Goal: Information Seeking & Learning: Learn about a topic

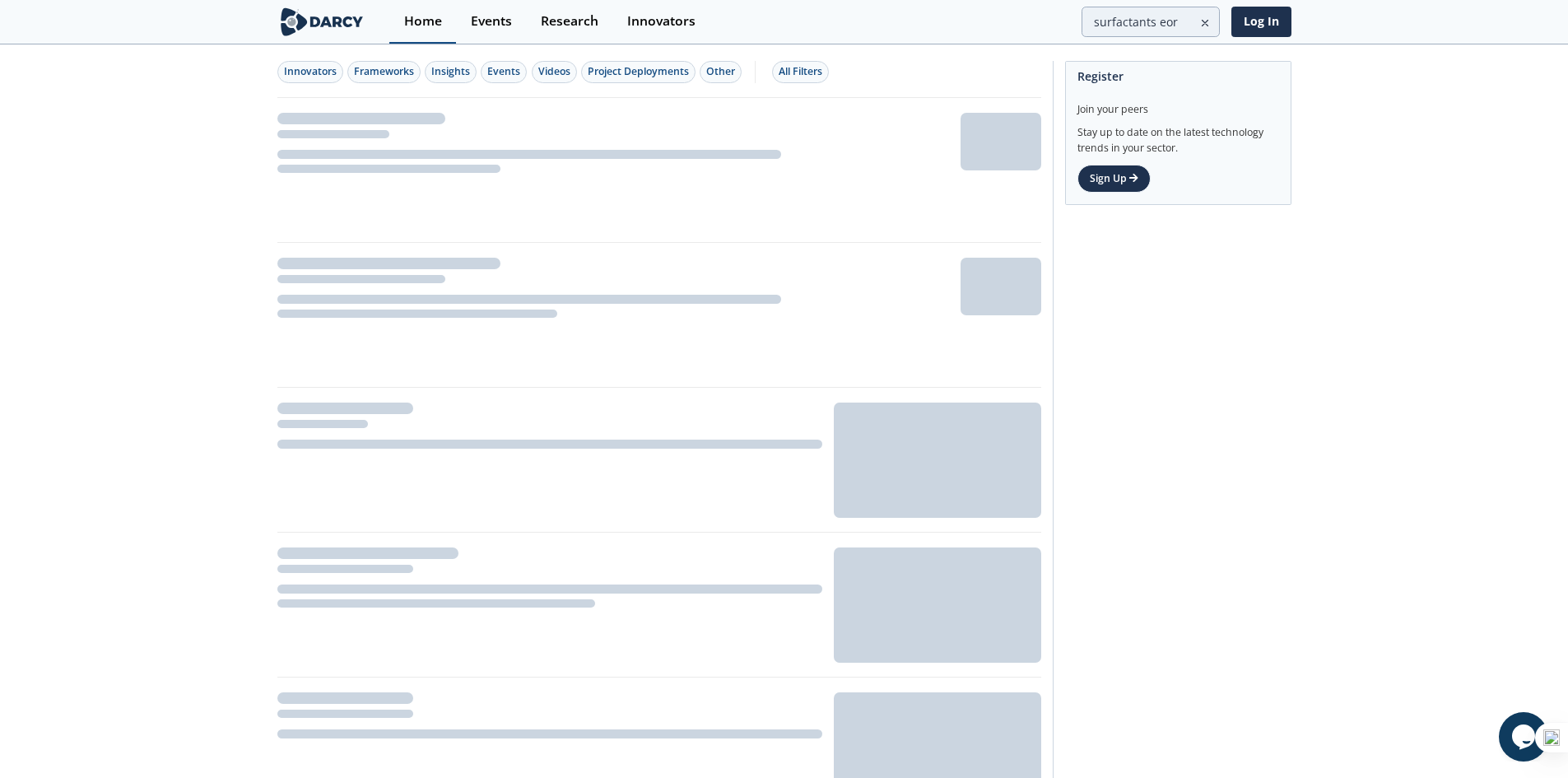
click at [417, 20] on div "Home" at bounding box center [423, 21] width 38 height 13
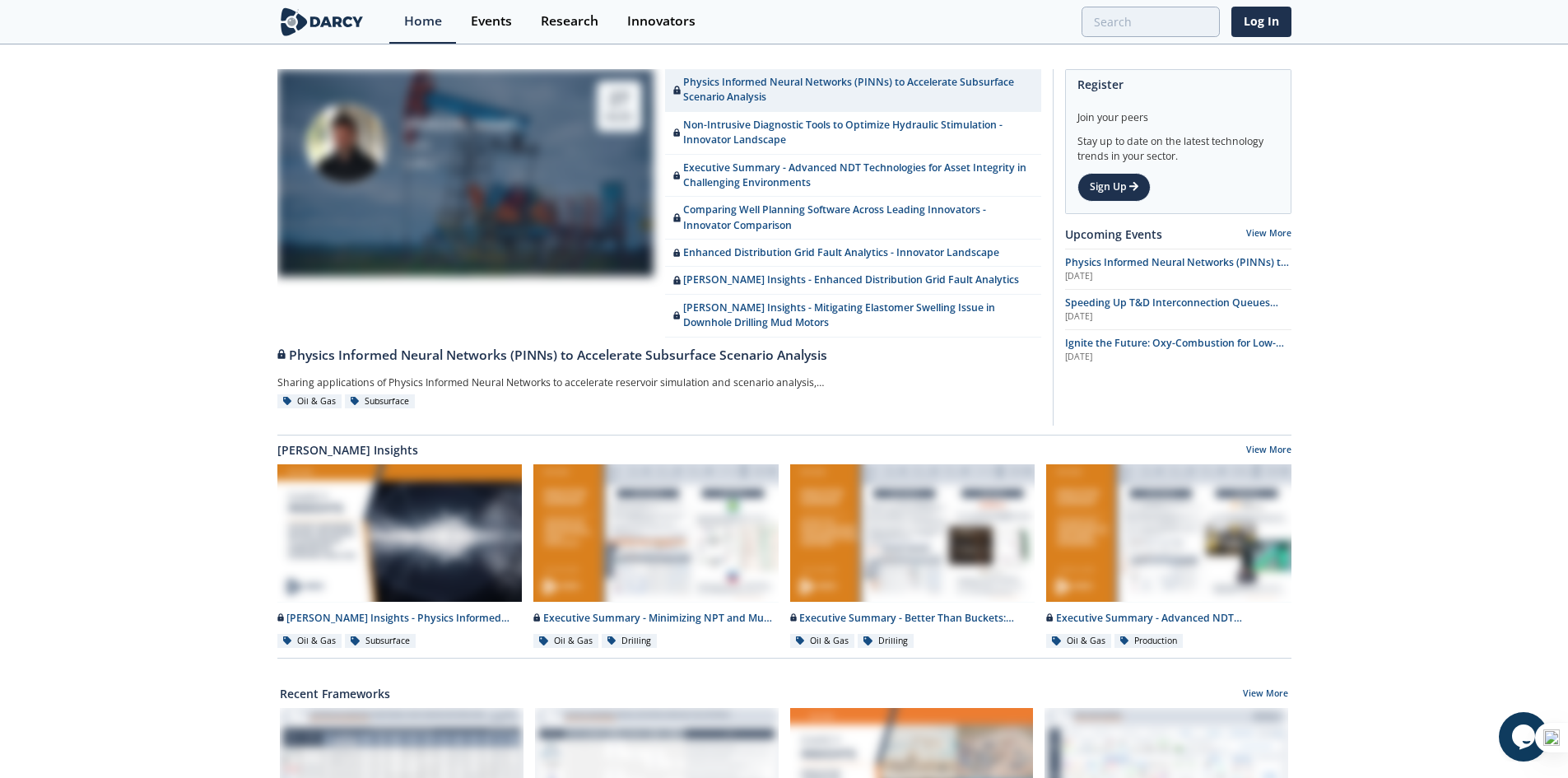
click at [316, 17] on img at bounding box center [322, 22] width 90 height 29
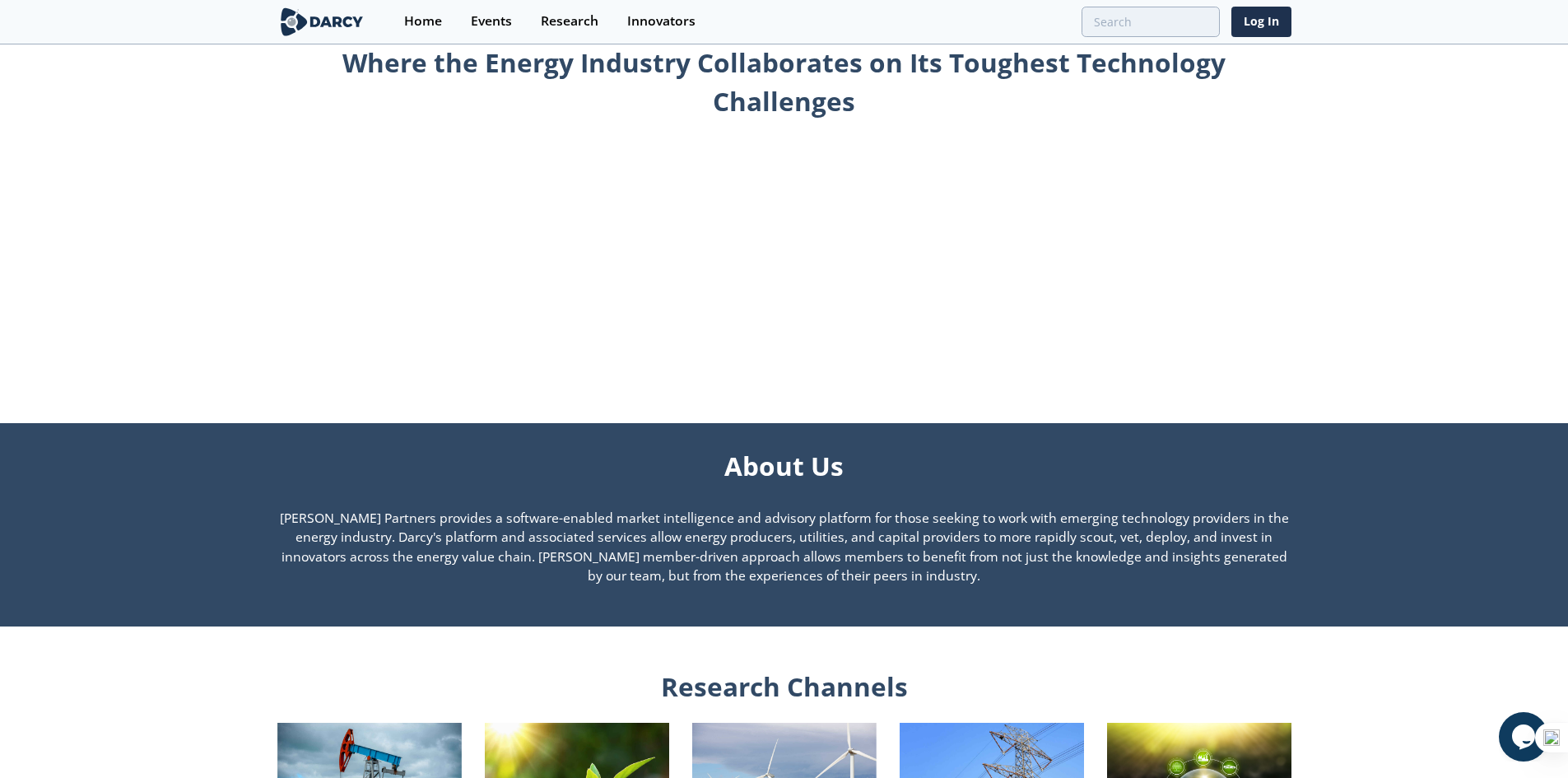
scroll to position [823, 0]
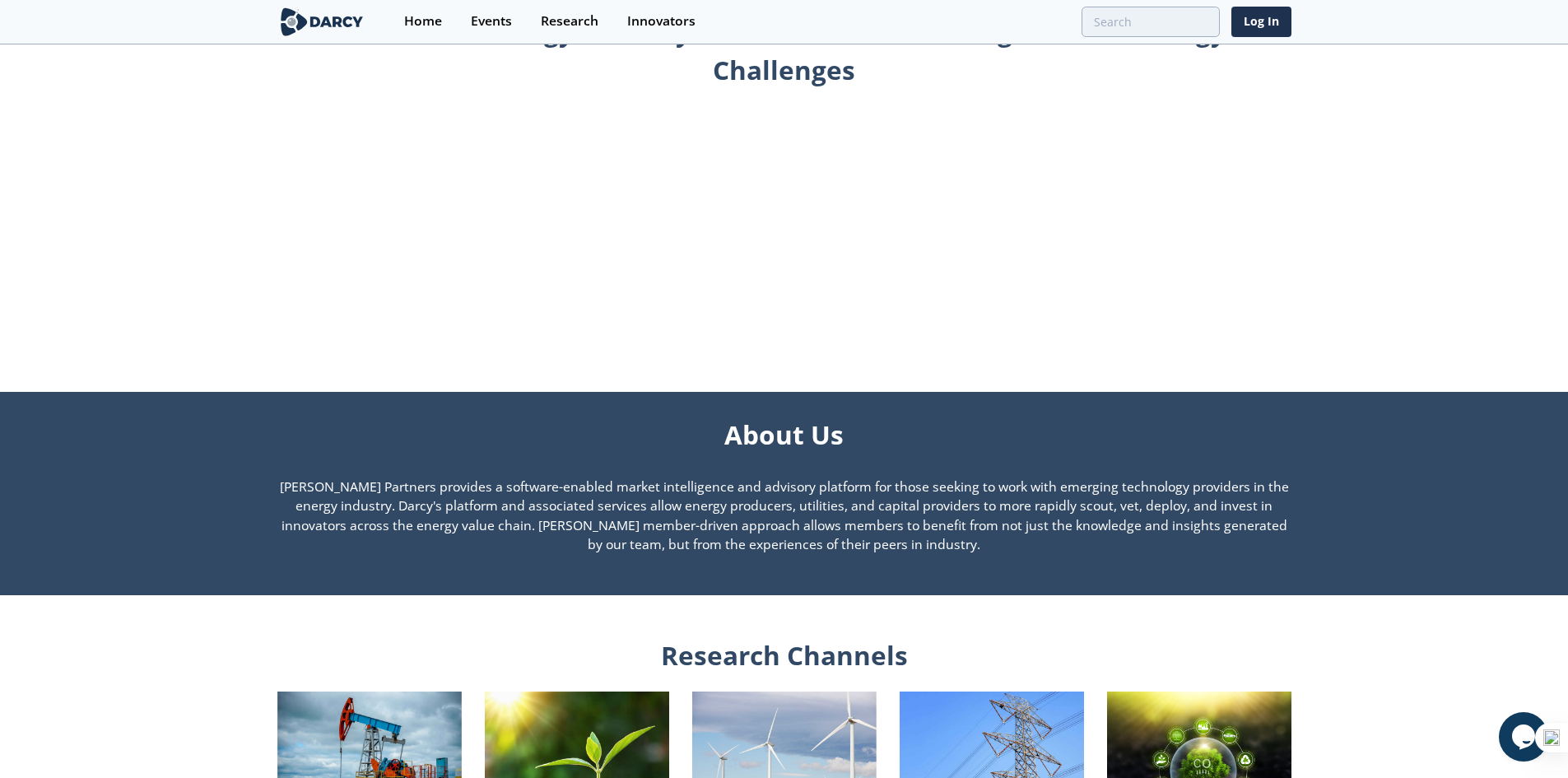
drag, startPoint x: 295, startPoint y: 489, endPoint x: 920, endPoint y: 545, distance: 627.5
click at [920, 545] on p "[PERSON_NAME] Partners provides a software-enabled market intelligence and advi…" at bounding box center [784, 517] width 1014 height 78
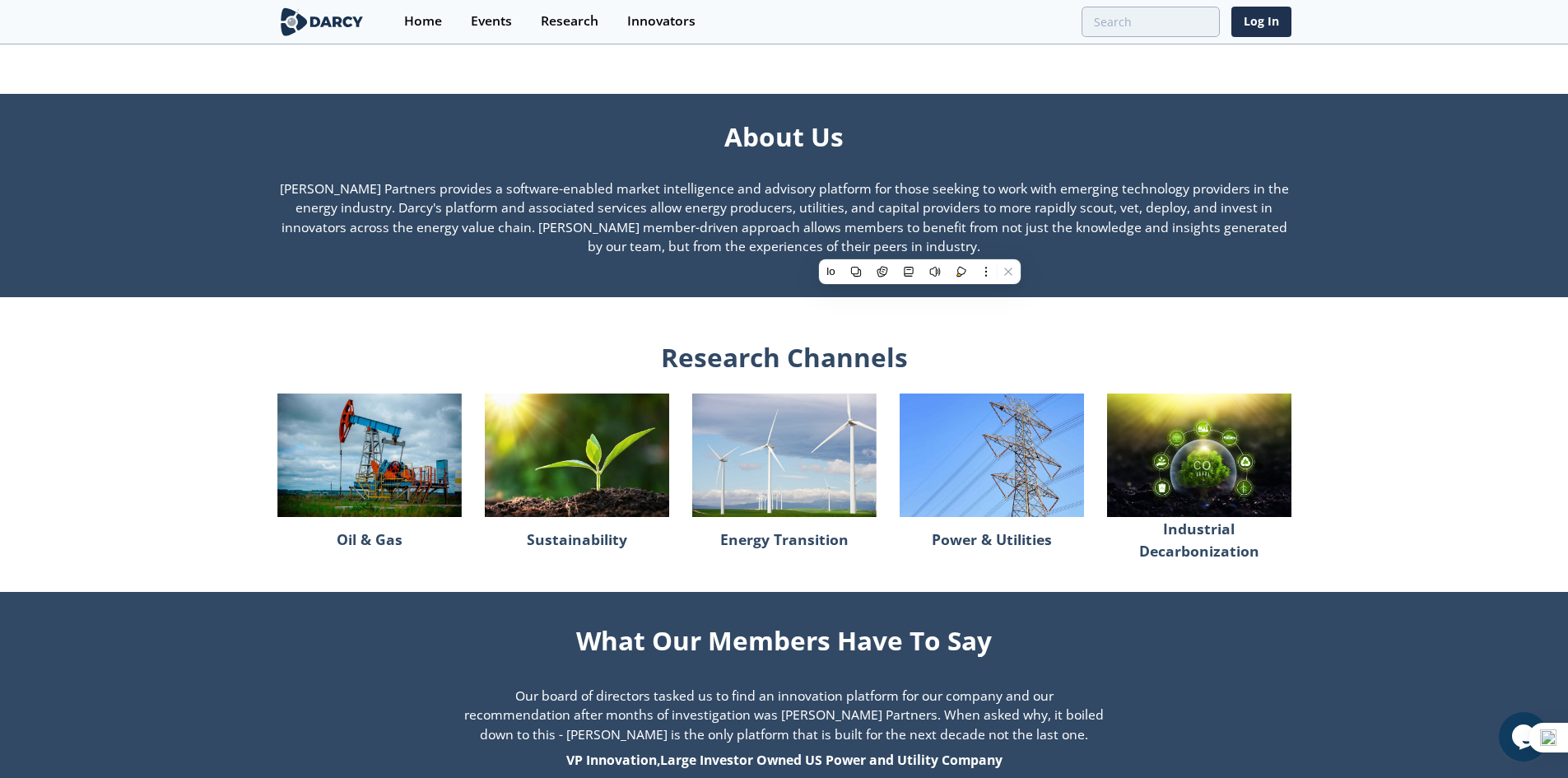
scroll to position [1153, 0]
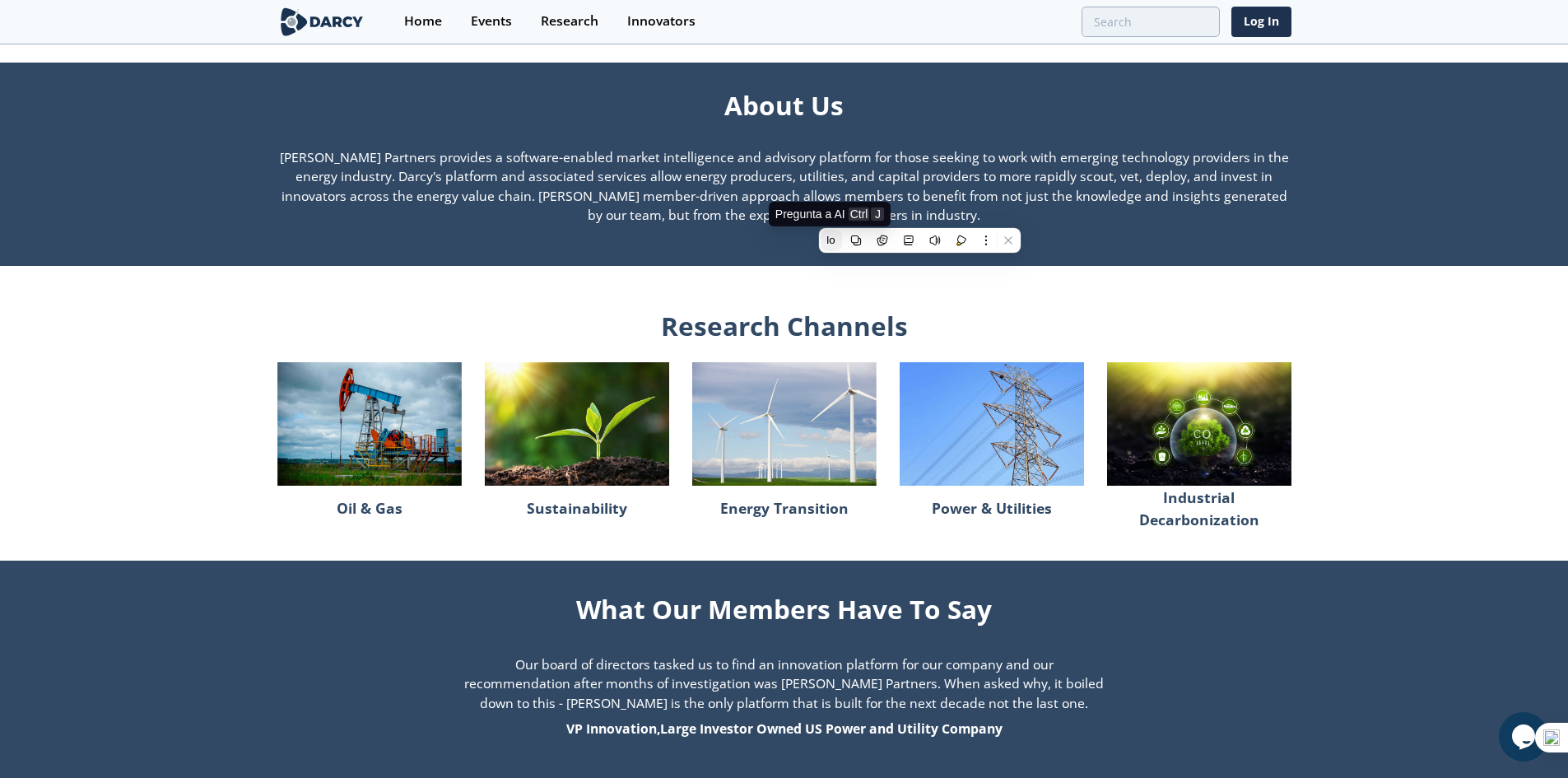
click at [832, 244] on img at bounding box center [831, 240] width 13 height 13
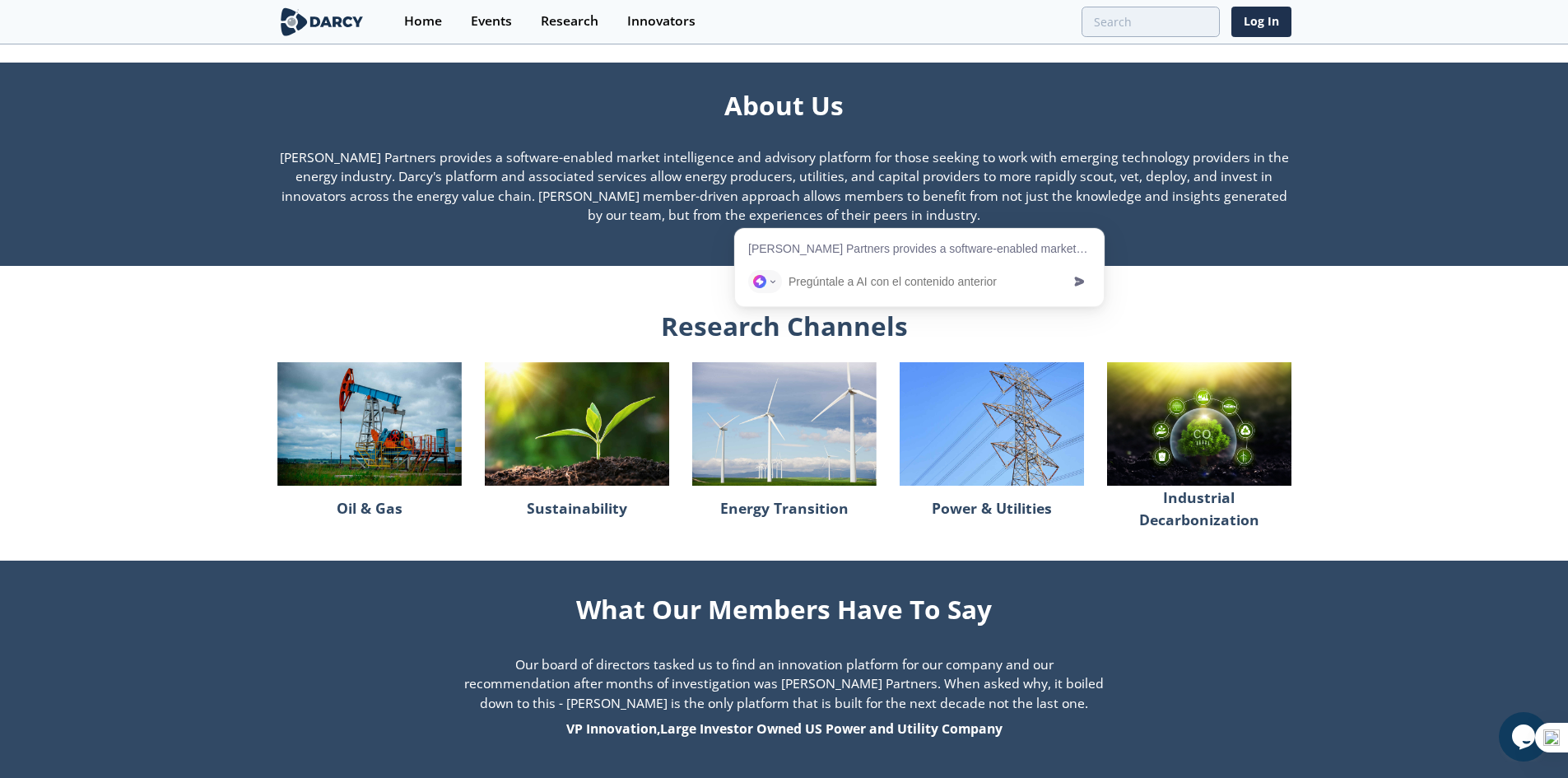
click at [799, 274] on input "text" at bounding box center [925, 281] width 272 height 23
type input "traducir al español"
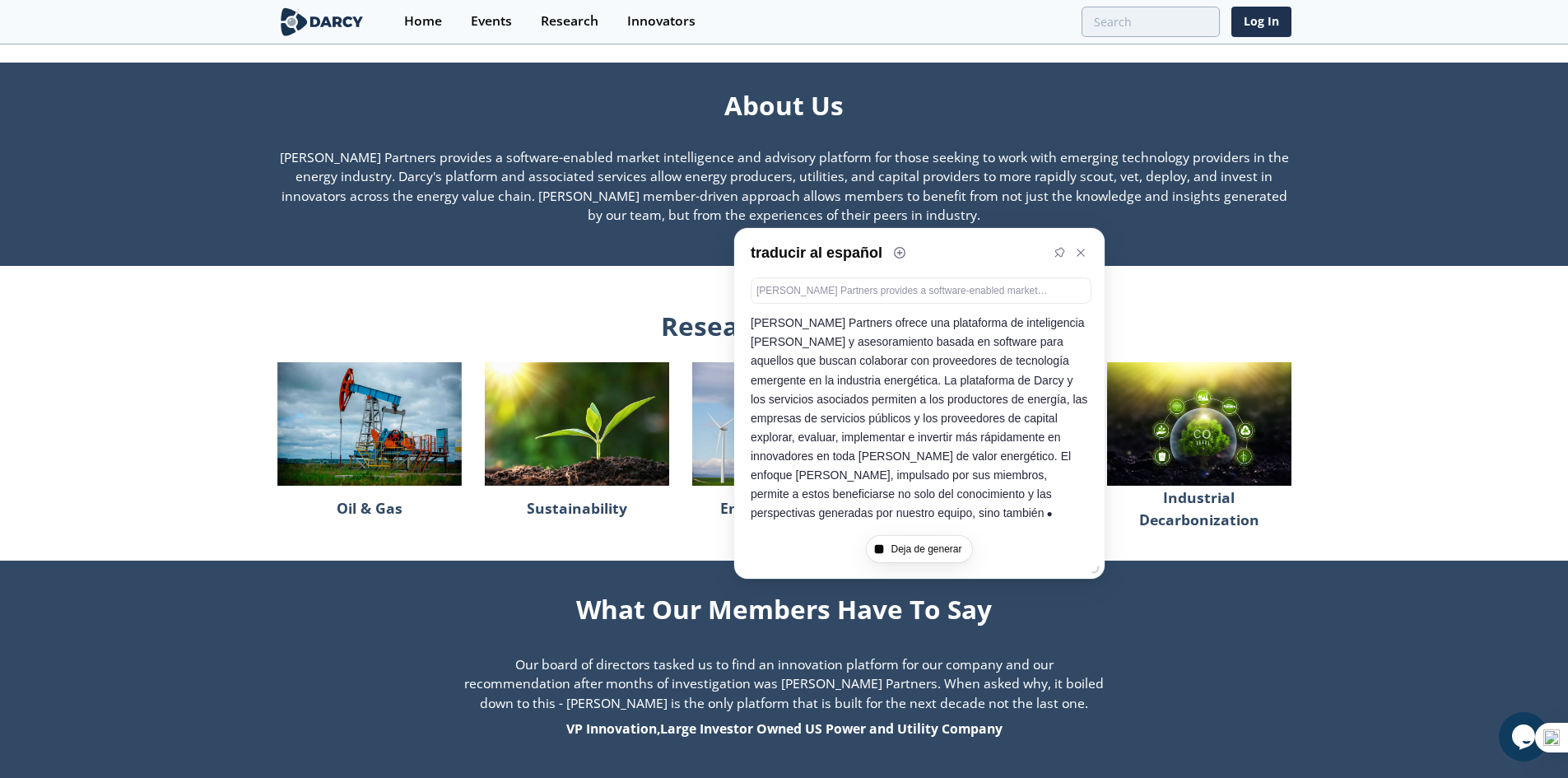
scroll to position [58, 0]
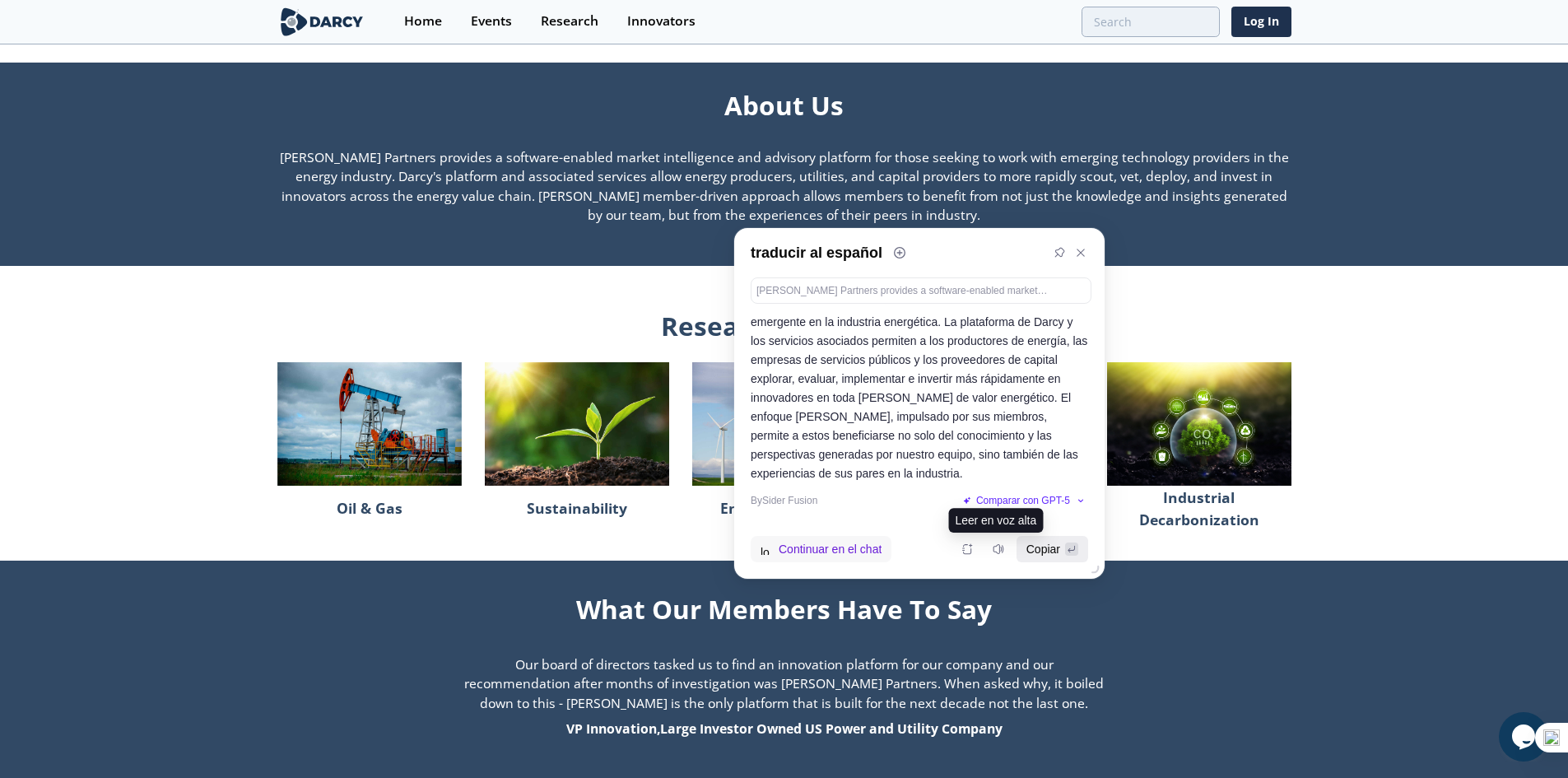
click at [1037, 546] on span "Copiar" at bounding box center [1043, 549] width 33 height 18
click at [423, 30] on link "Home" at bounding box center [423, 21] width 67 height 44
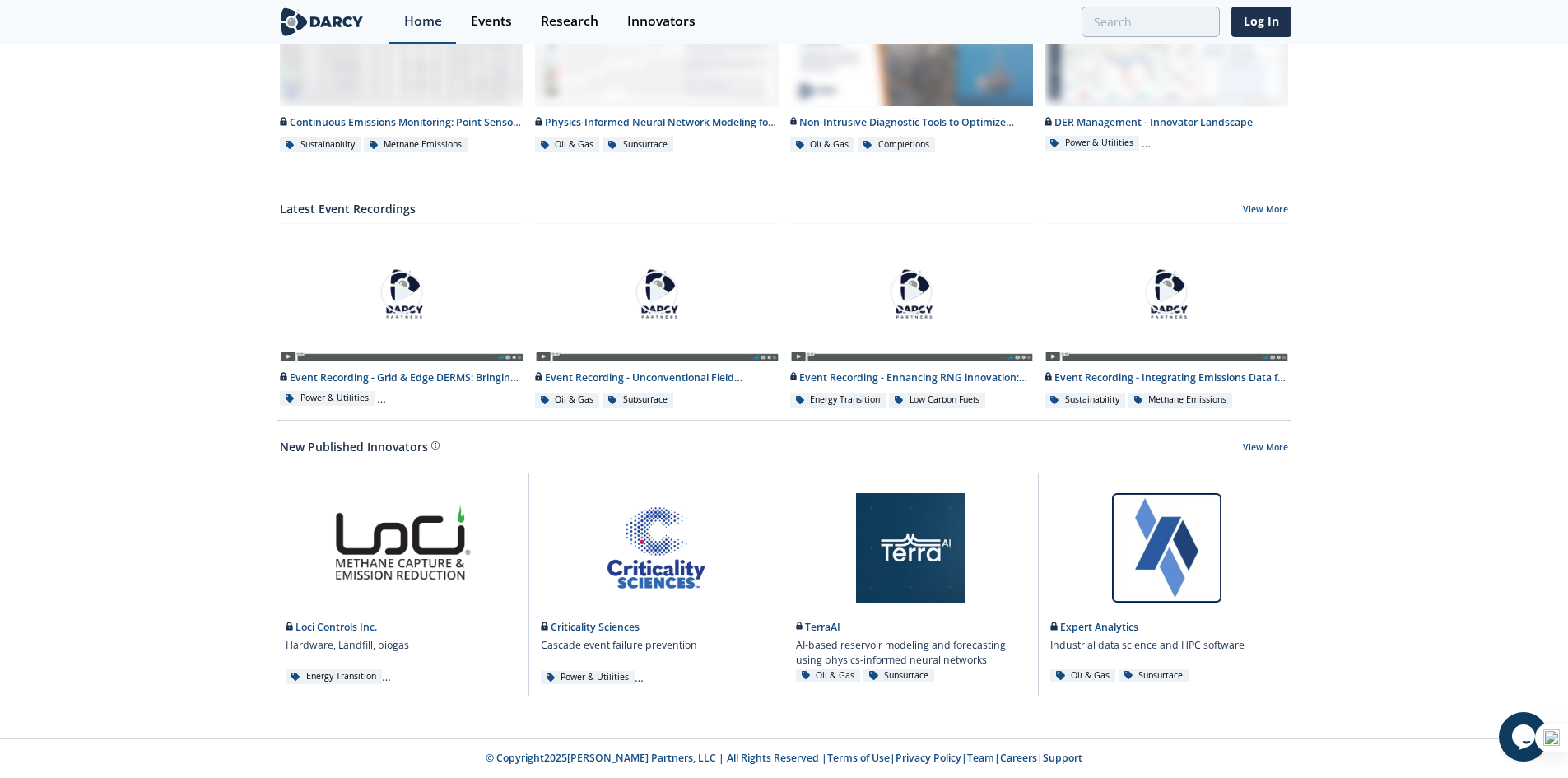
scroll to position [739, 0]
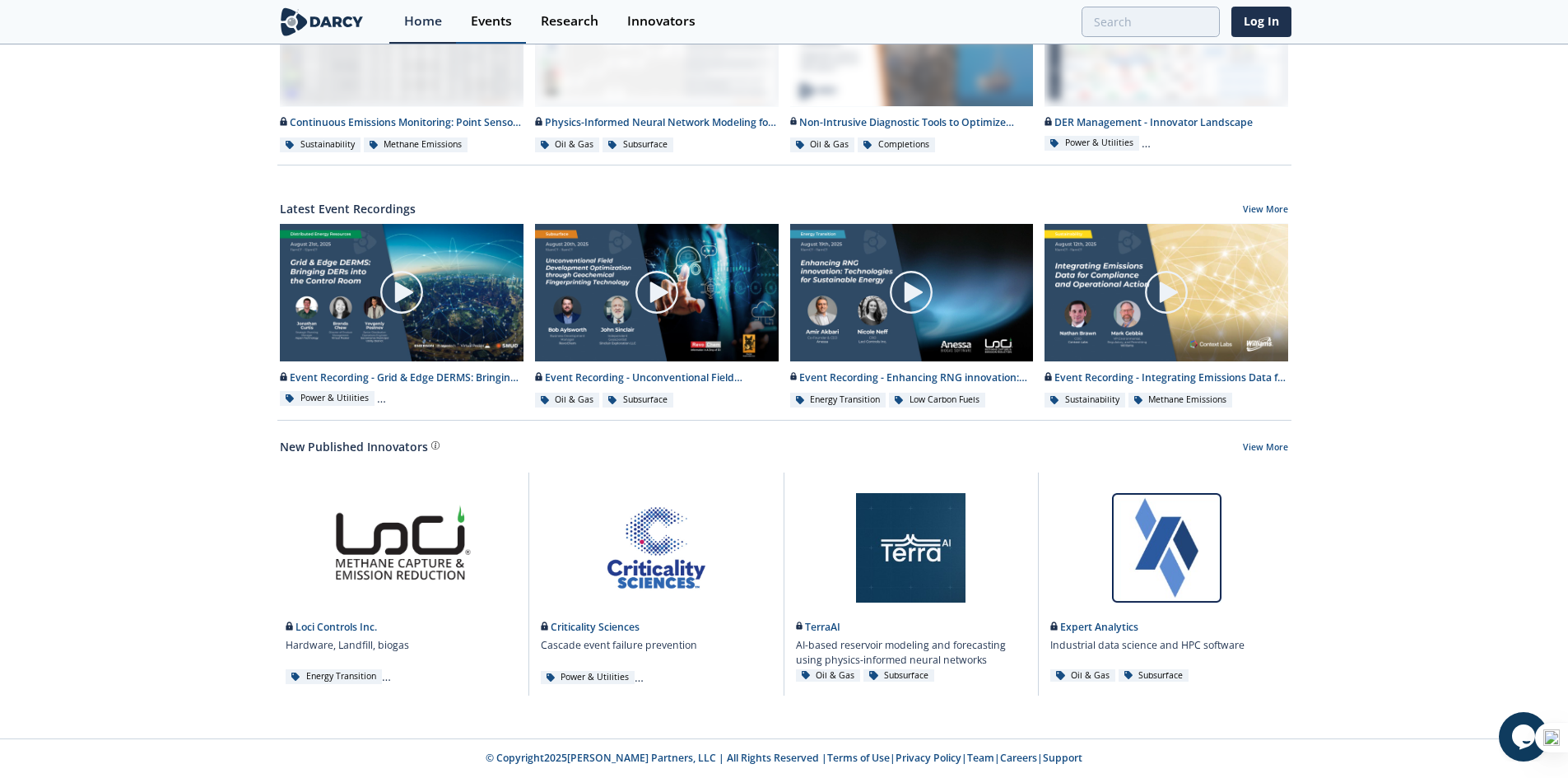
click at [479, 25] on div "Events" at bounding box center [492, 21] width 41 height 13
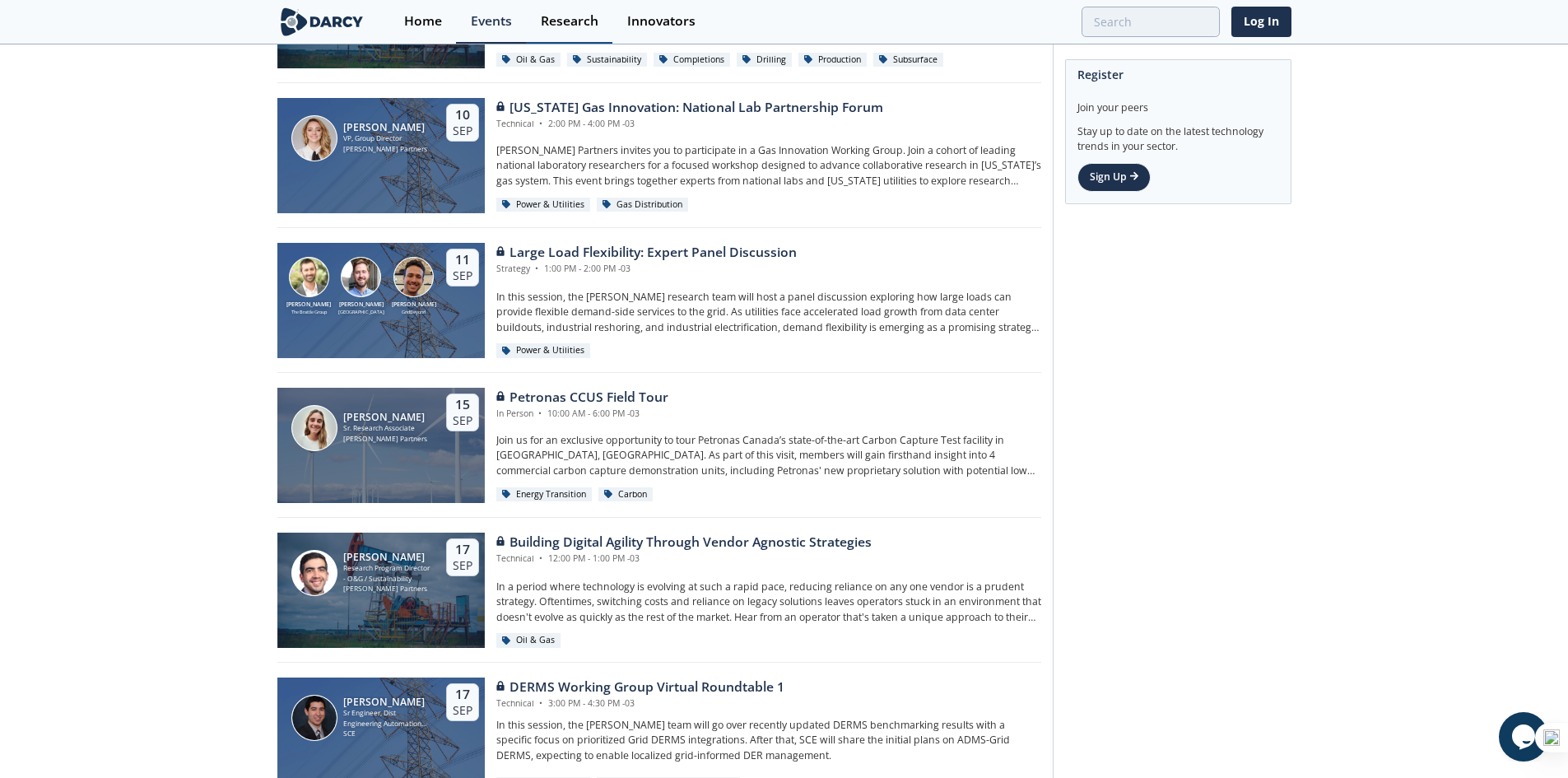
click at [563, 21] on div "Research" at bounding box center [569, 21] width 57 height 13
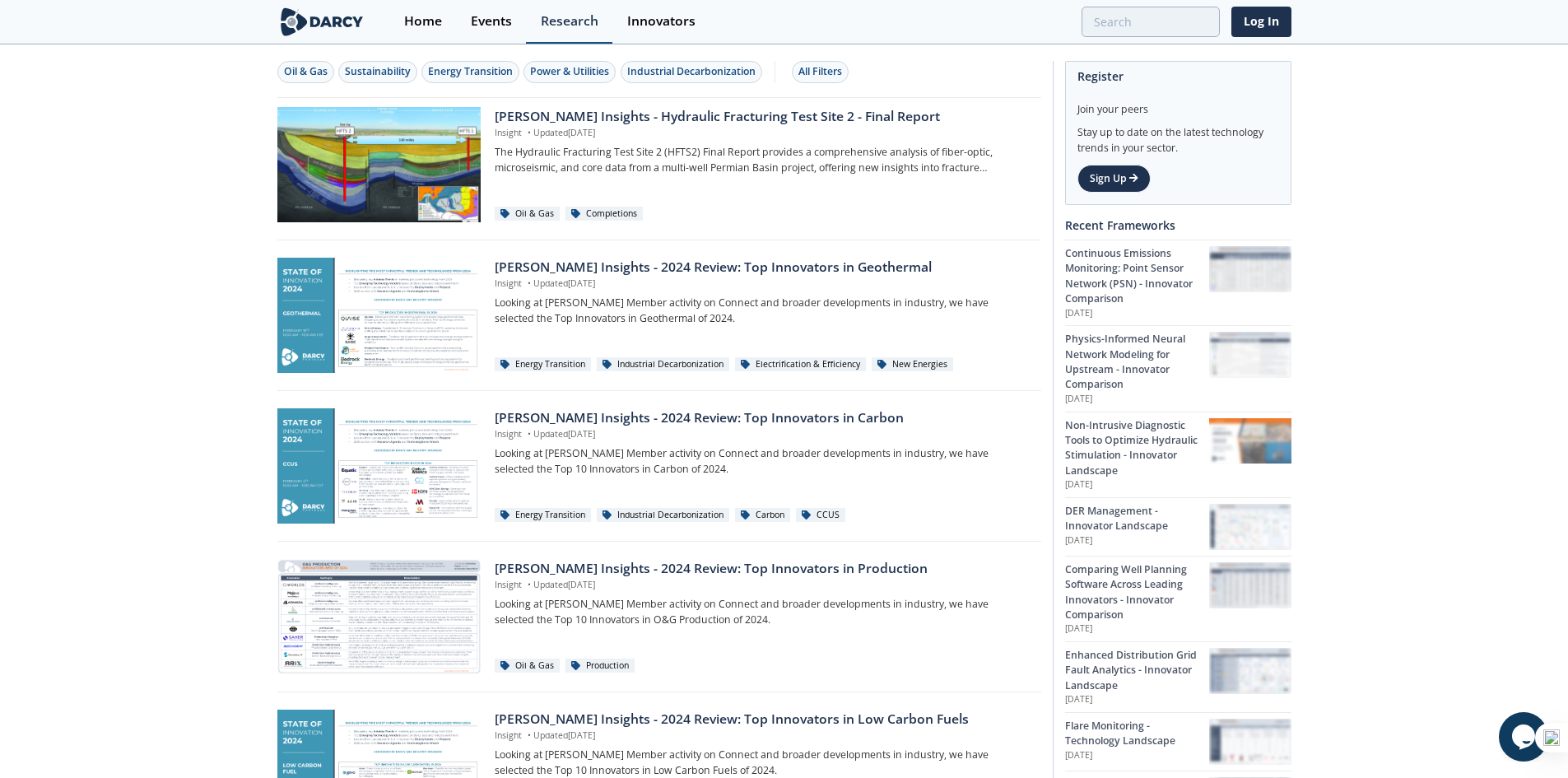
click at [563, 18] on div "Research" at bounding box center [569, 21] width 57 height 13
click at [507, 26] on div "Events" at bounding box center [492, 21] width 41 height 13
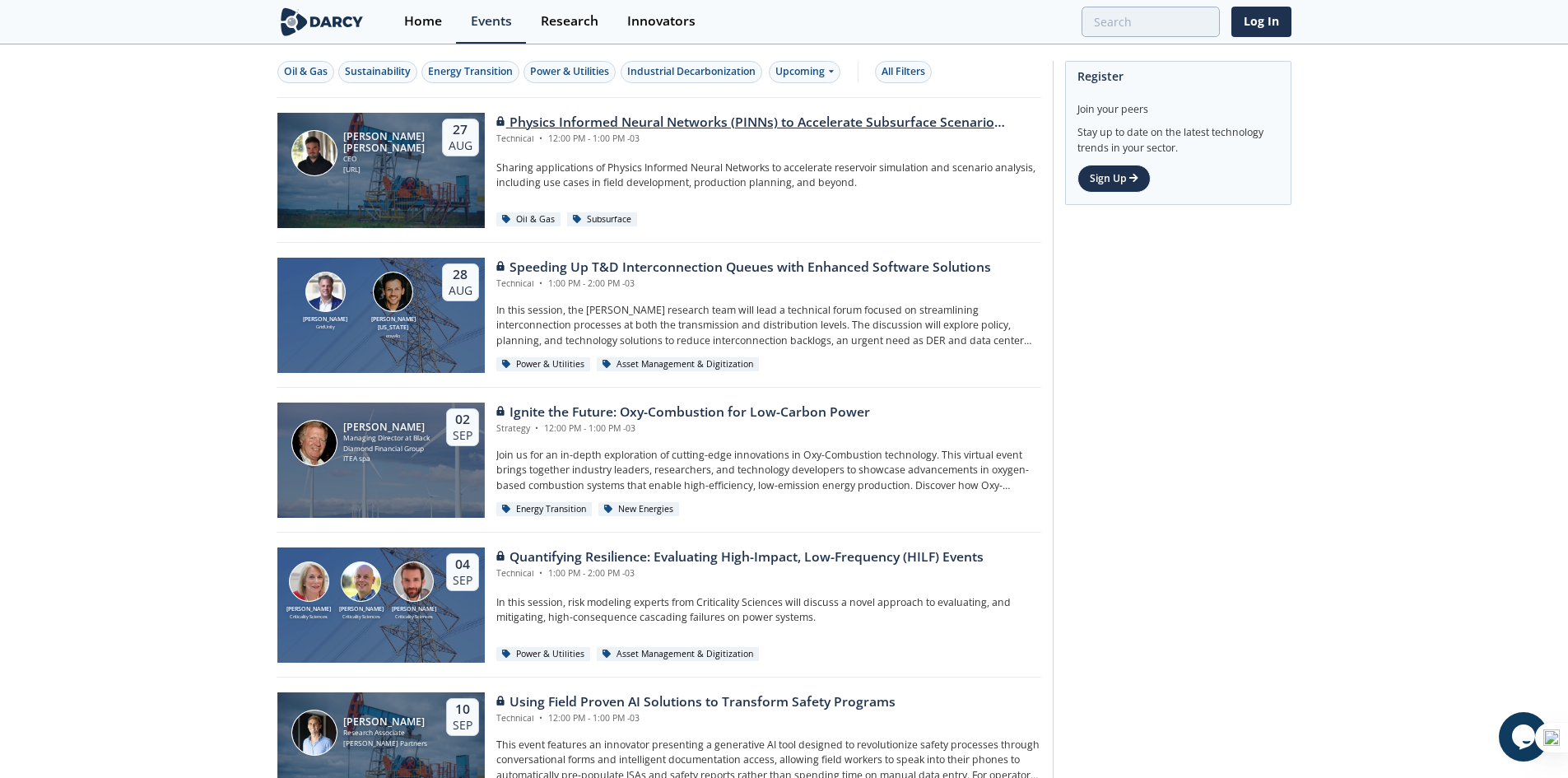
click at [792, 124] on div "Physics Informed Neural Networks (PINNs) to Accelerate Subsurface Scenario Anal…" at bounding box center [769, 123] width 545 height 20
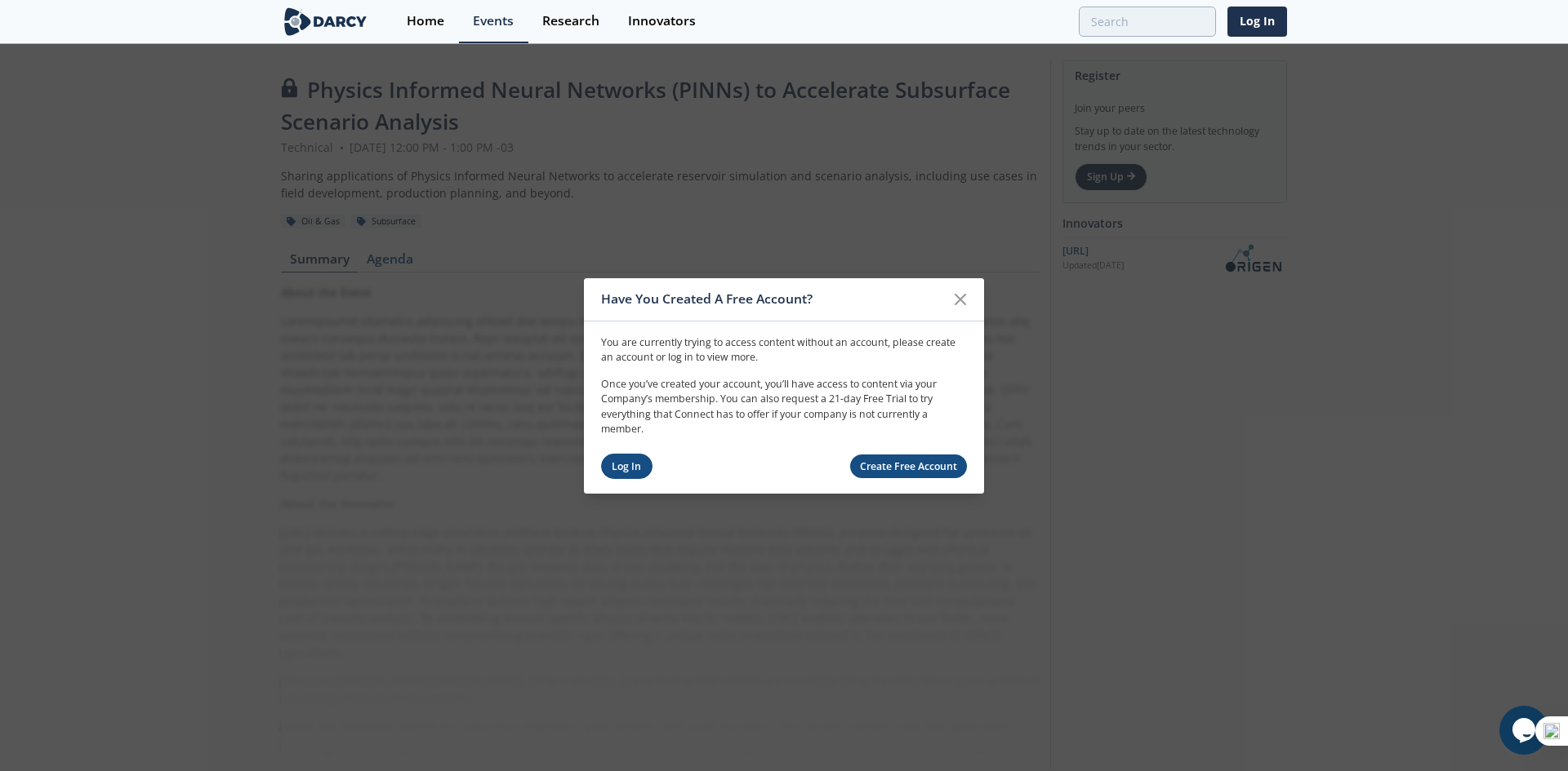
click at [633, 459] on link "Log In" at bounding box center [626, 466] width 52 height 25
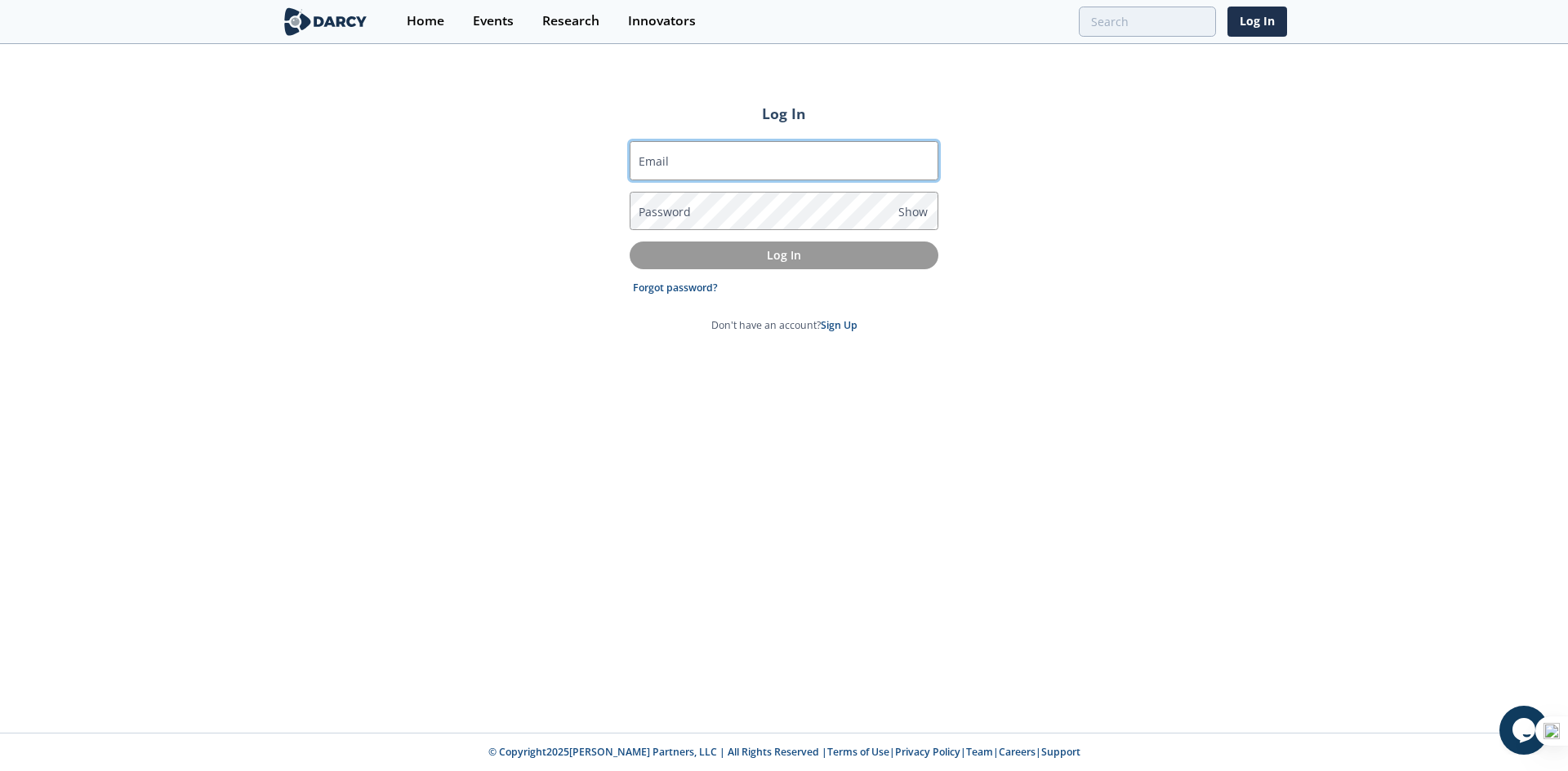
click at [722, 163] on input "Email" at bounding box center [783, 160] width 308 height 39
type input "sleoni@pluspetrol.net"
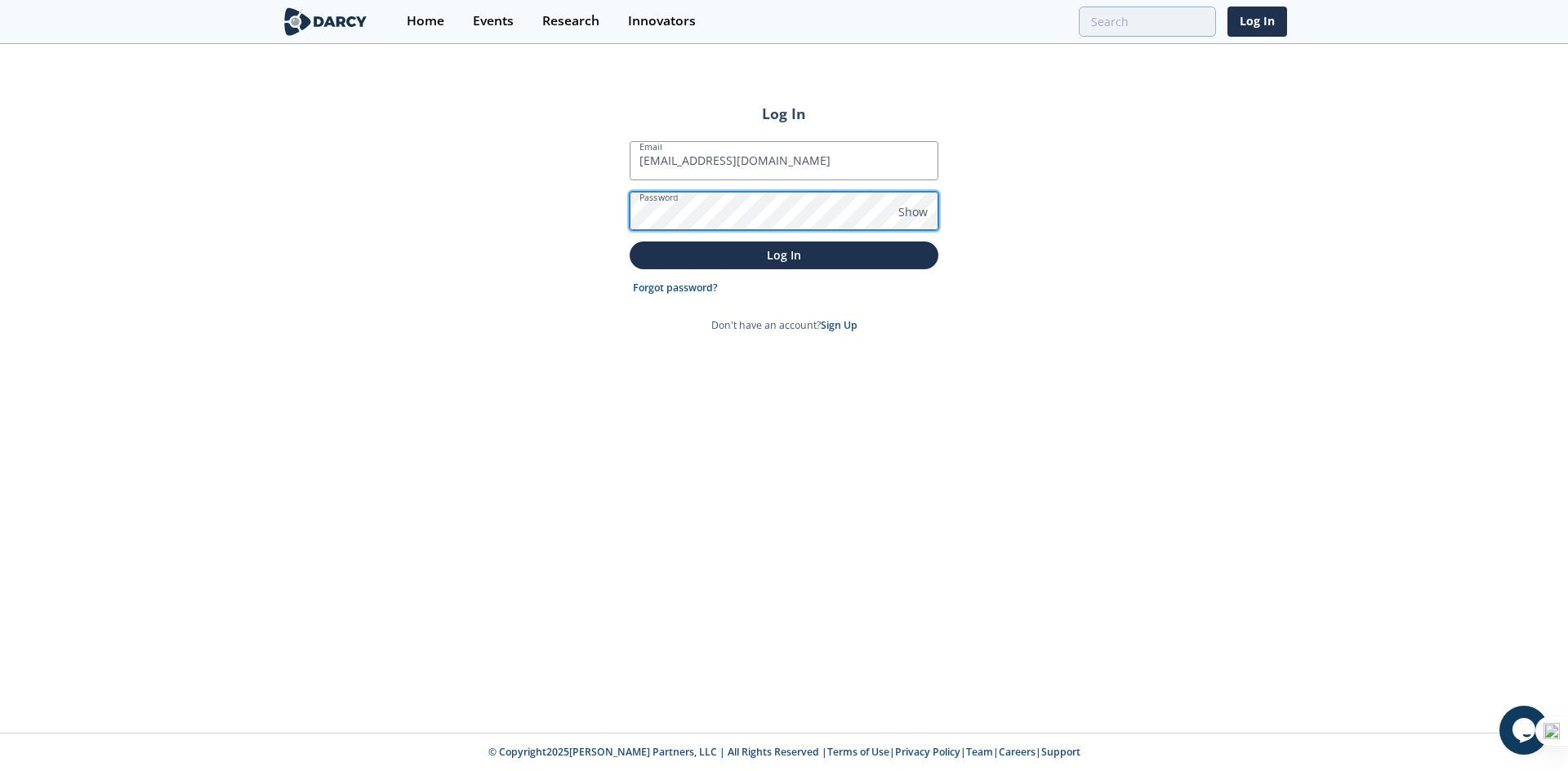
click at [629, 242] on button "Log In" at bounding box center [783, 256] width 308 height 27
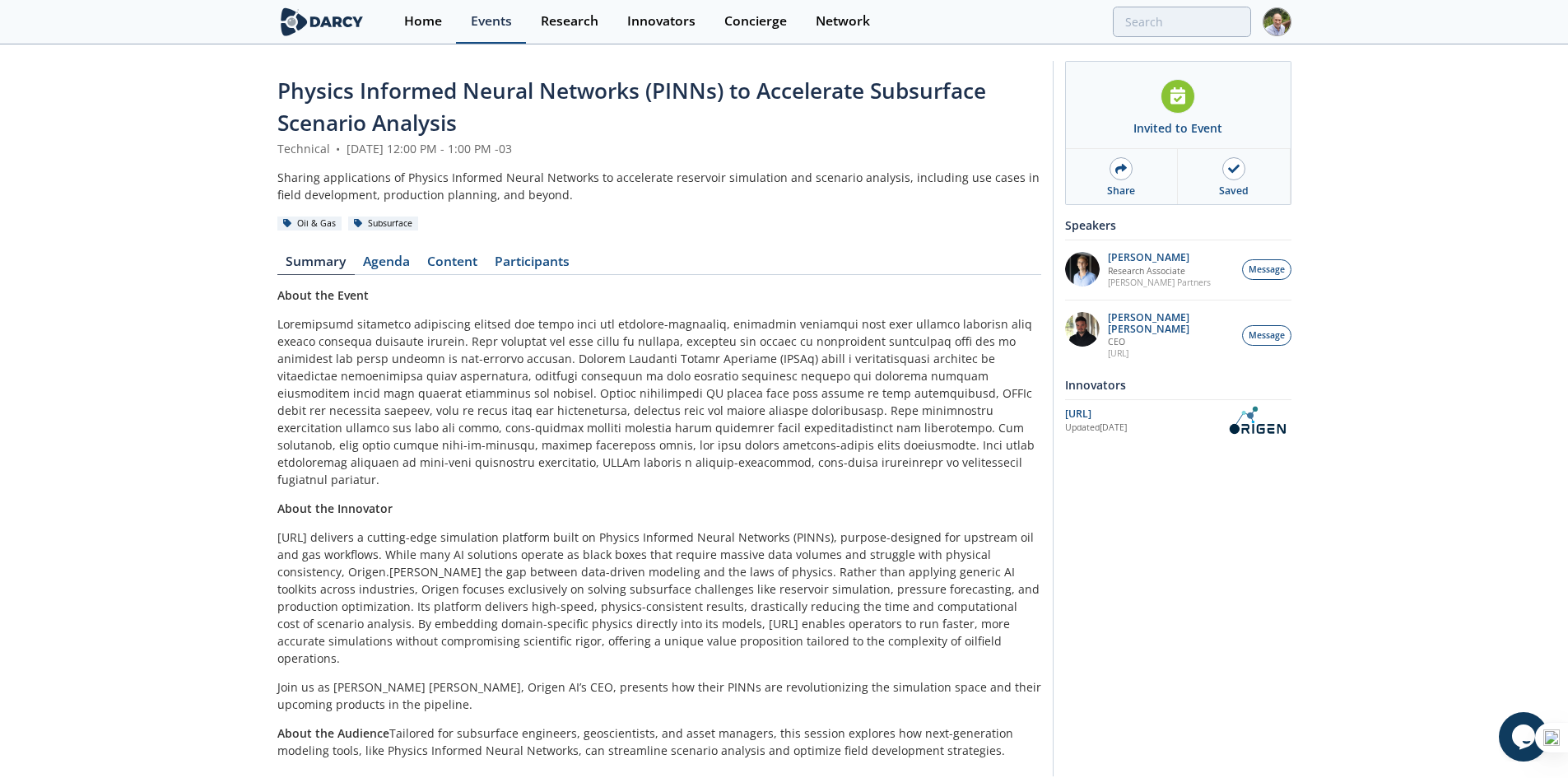
click at [500, 21] on div "Events" at bounding box center [492, 21] width 41 height 13
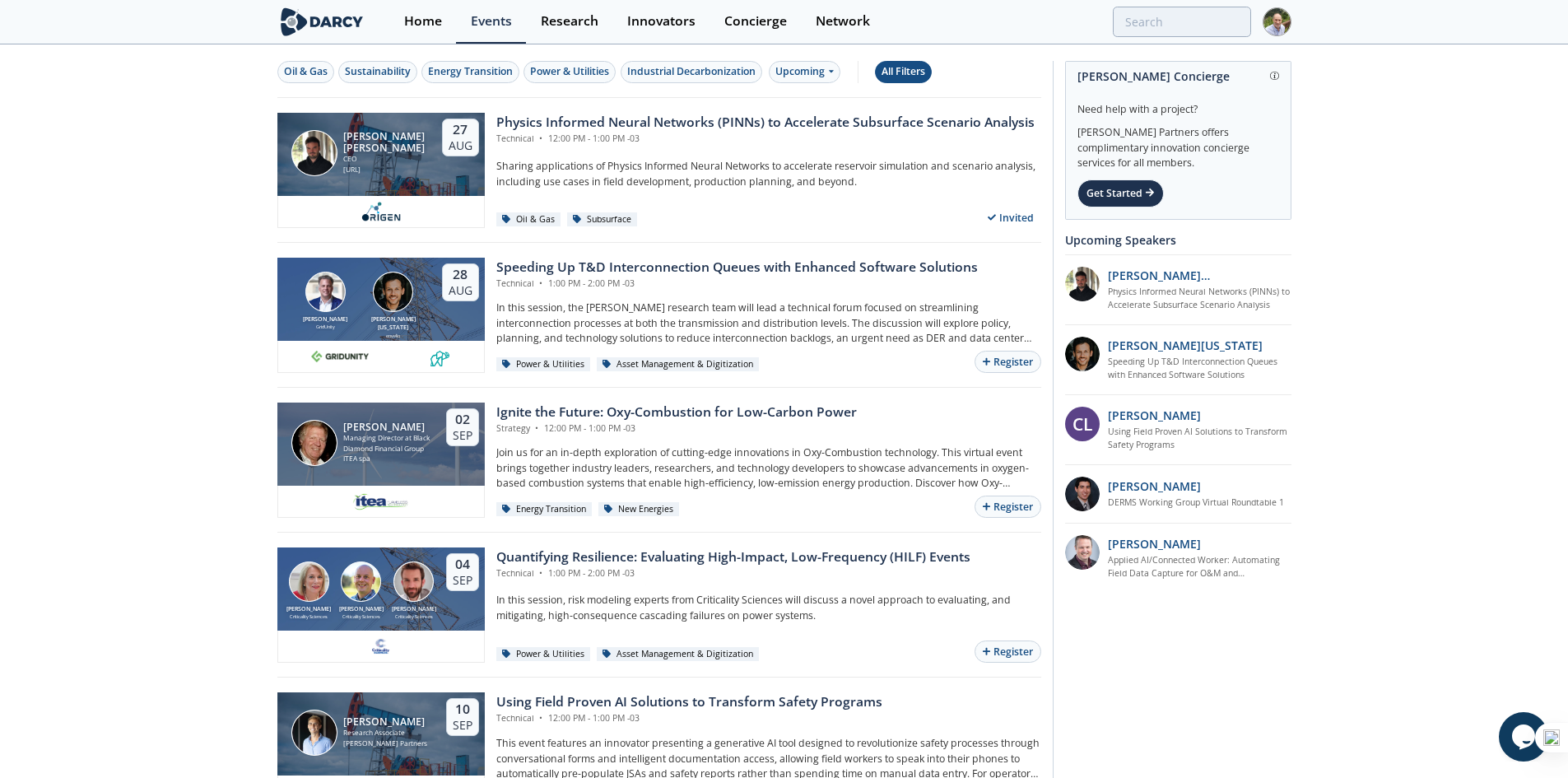
click at [891, 76] on div "All Filters" at bounding box center [903, 71] width 44 height 15
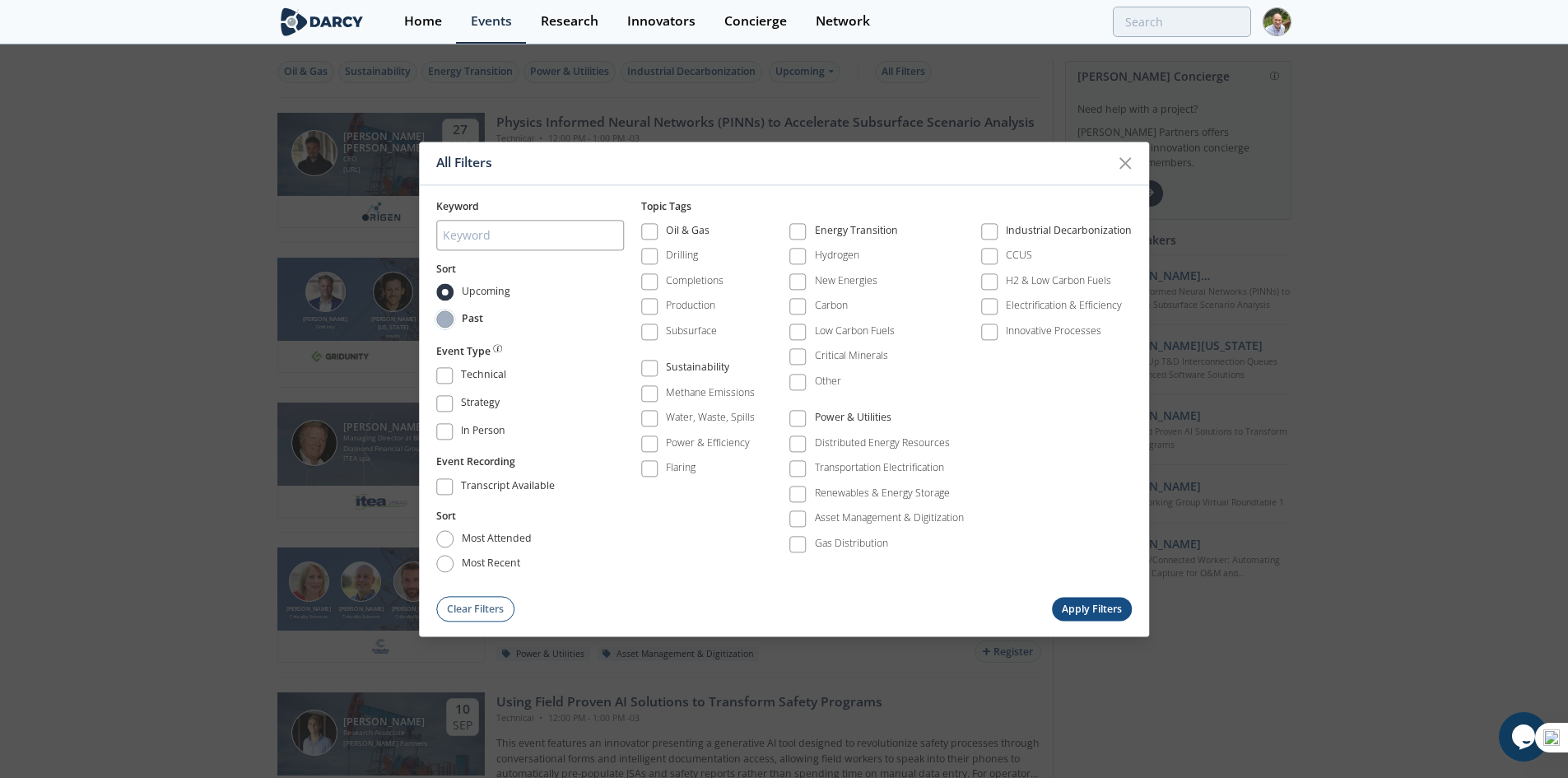
click at [446, 318] on input "Past" at bounding box center [444, 320] width 17 height 17
radio input "true"
click at [1122, 605] on button "Apply Filters" at bounding box center [1093, 610] width 80 height 24
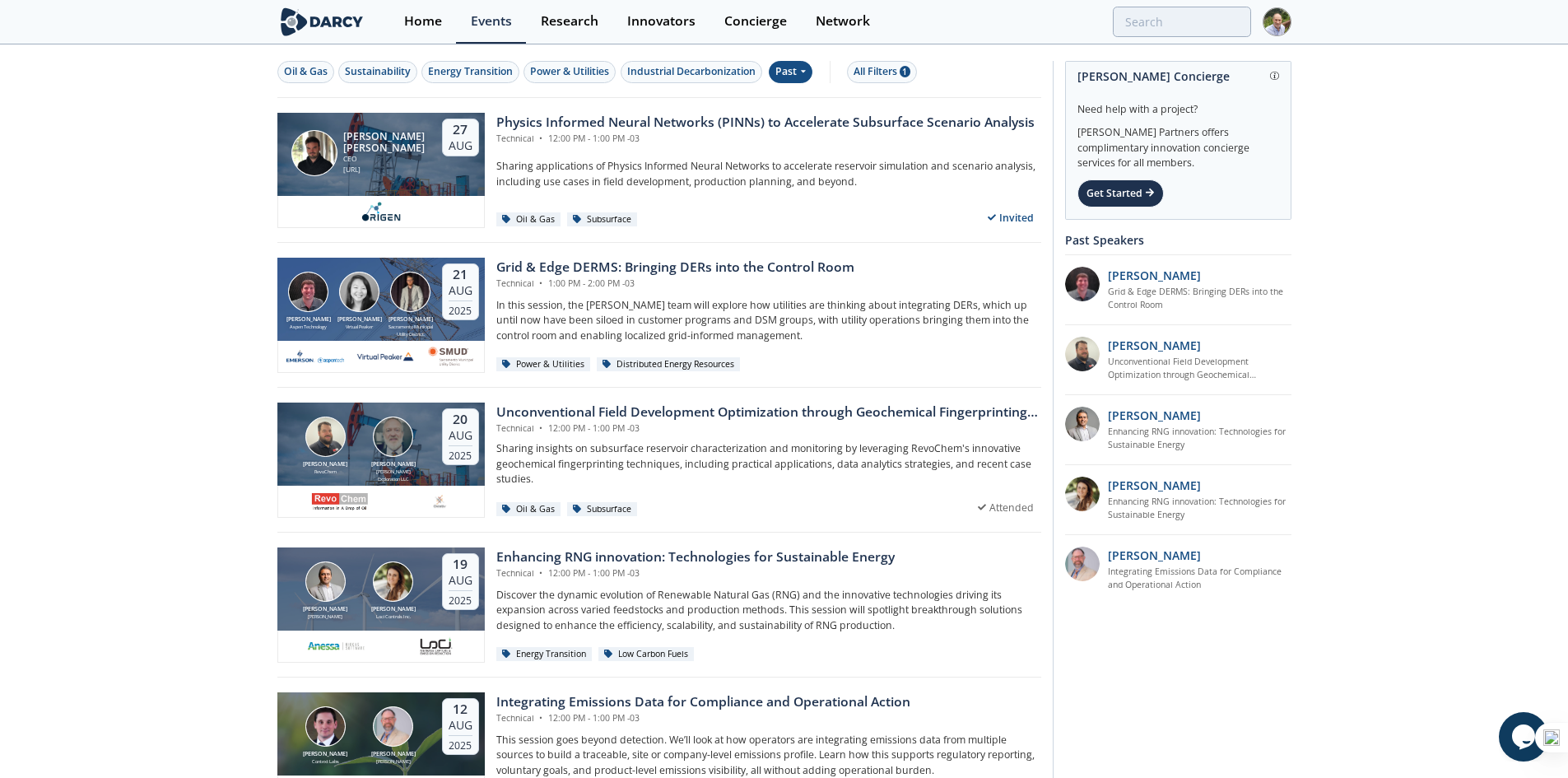
click at [801, 70] on div "Past" at bounding box center [790, 72] width 44 height 22
click at [872, 75] on div "All Filters 1" at bounding box center [882, 71] width 57 height 15
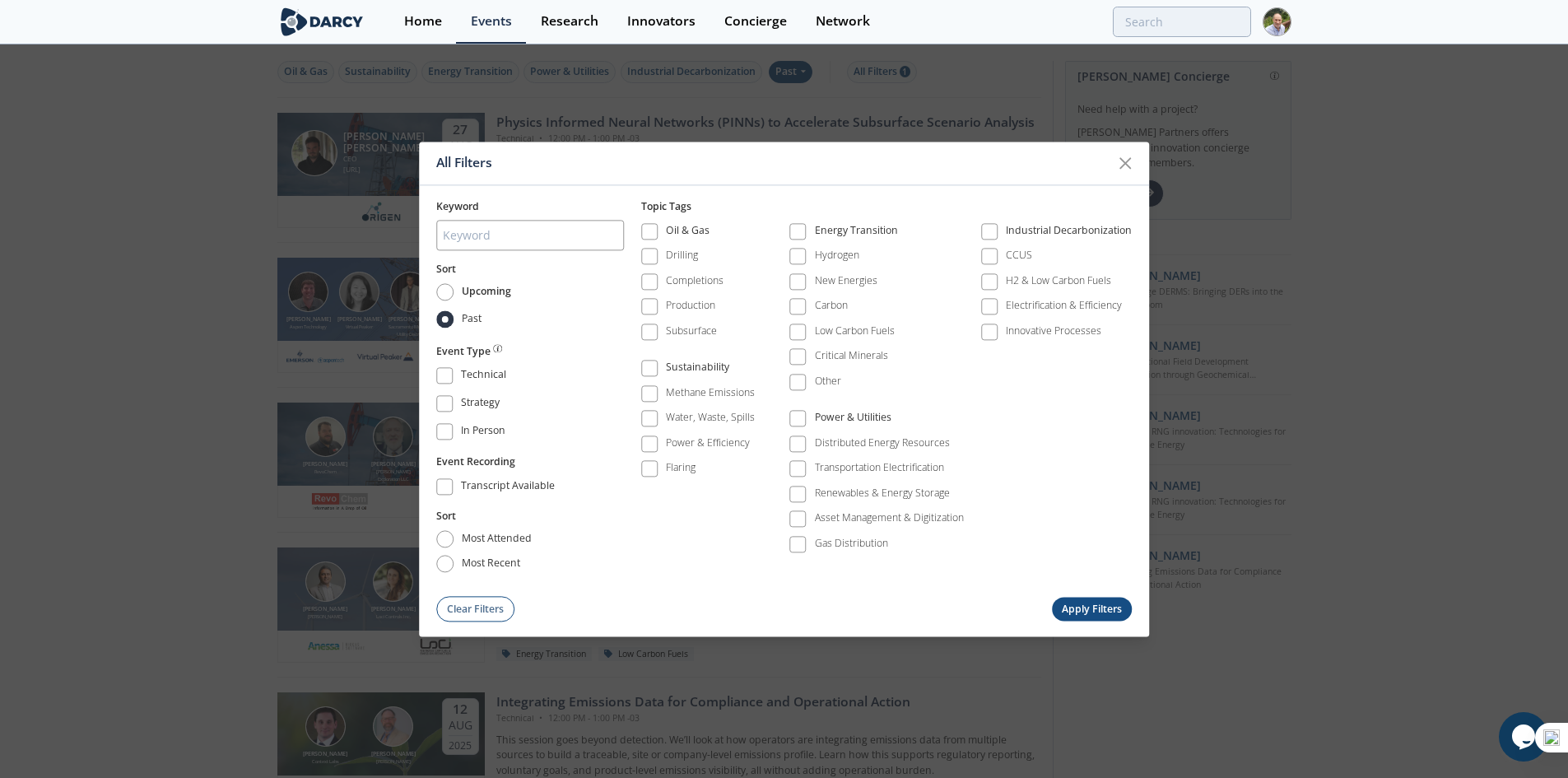
click at [472, 293] on span "Upcoming" at bounding box center [486, 291] width 50 height 15
click at [454, 293] on input "Upcoming" at bounding box center [444, 292] width 17 height 17
radio input "true"
click at [1087, 607] on button "Apply Filters" at bounding box center [1093, 610] width 80 height 24
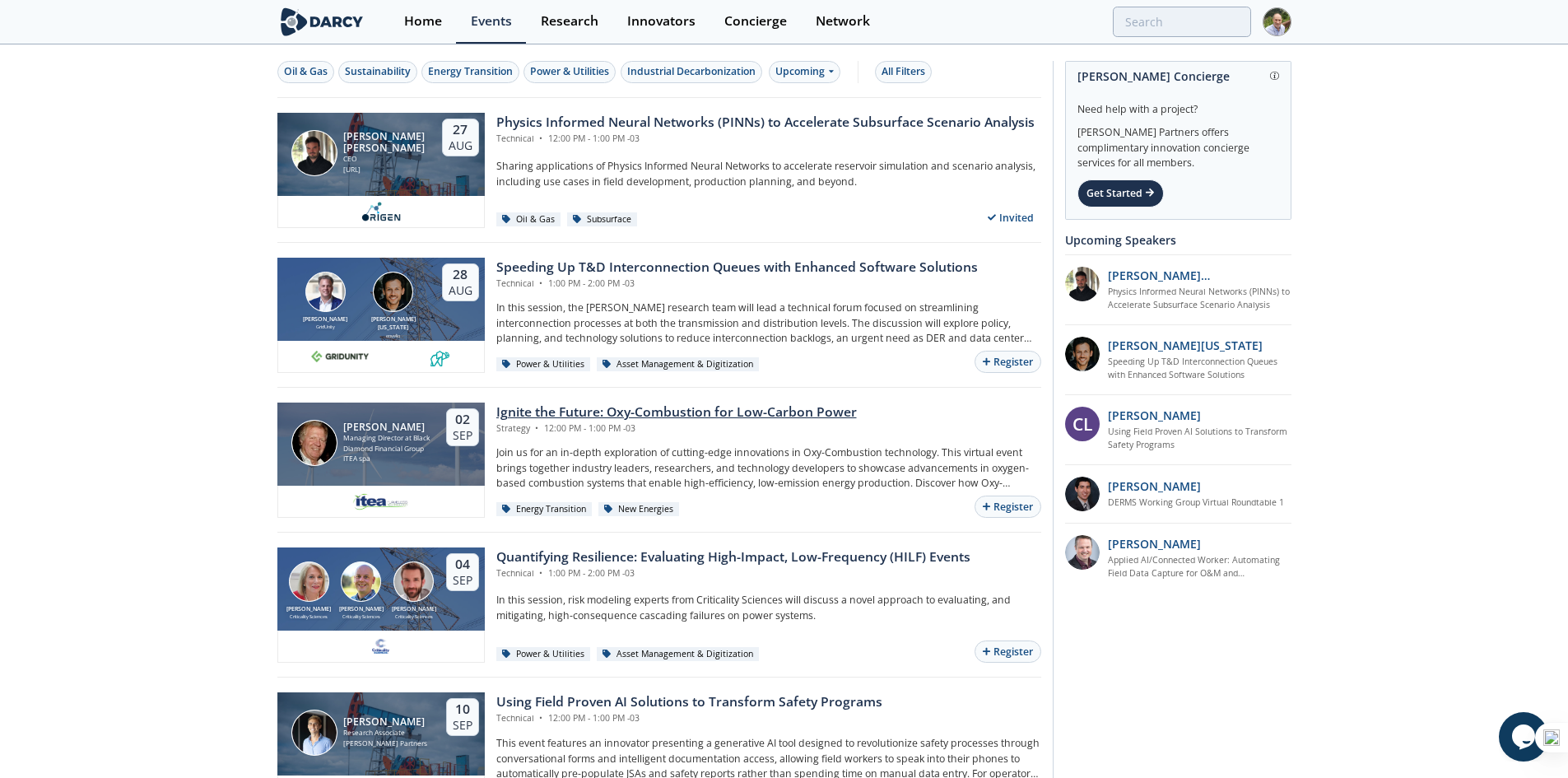
click at [710, 415] on div "Ignite the Future: Oxy-Combustion for Low-Carbon Power" at bounding box center [677, 412] width 361 height 20
